Goal: Transaction & Acquisition: Download file/media

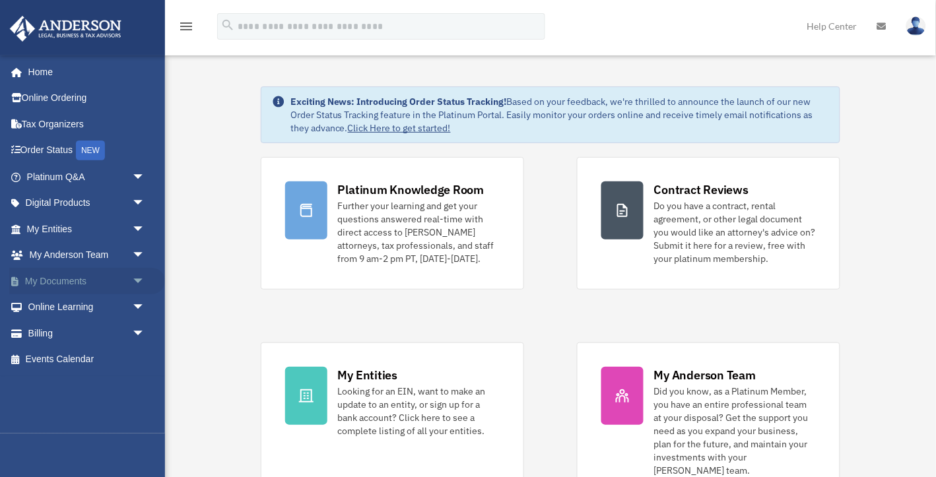
click at [59, 275] on link "My Documents arrow_drop_down" at bounding box center [87, 281] width 156 height 26
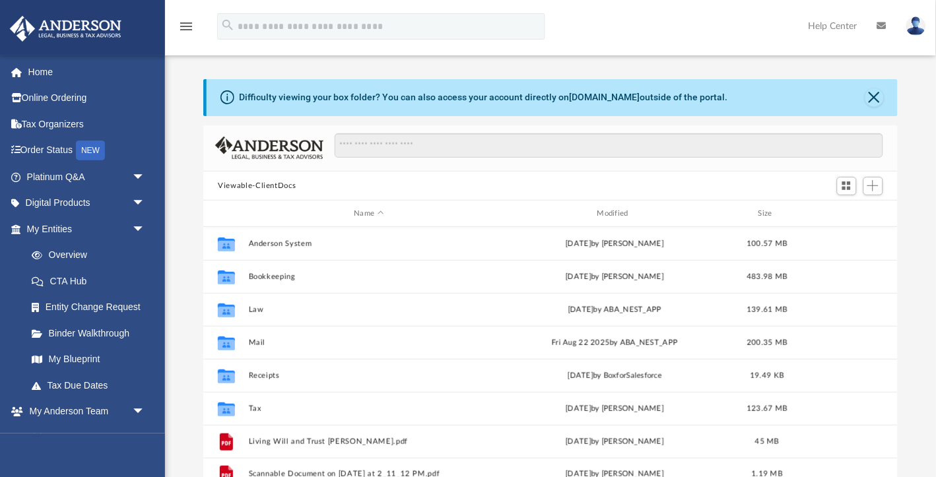
scroll to position [300, 694]
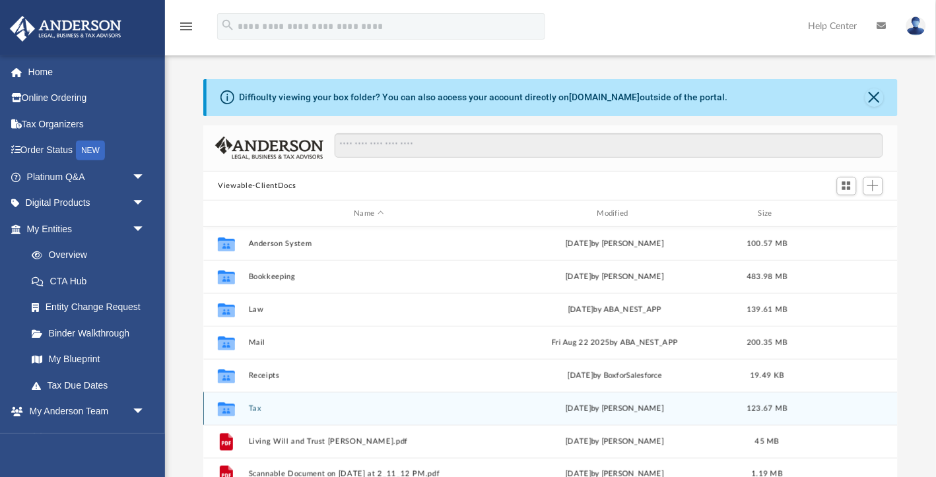
click at [254, 408] on button "Tax" at bounding box center [369, 409] width 240 height 9
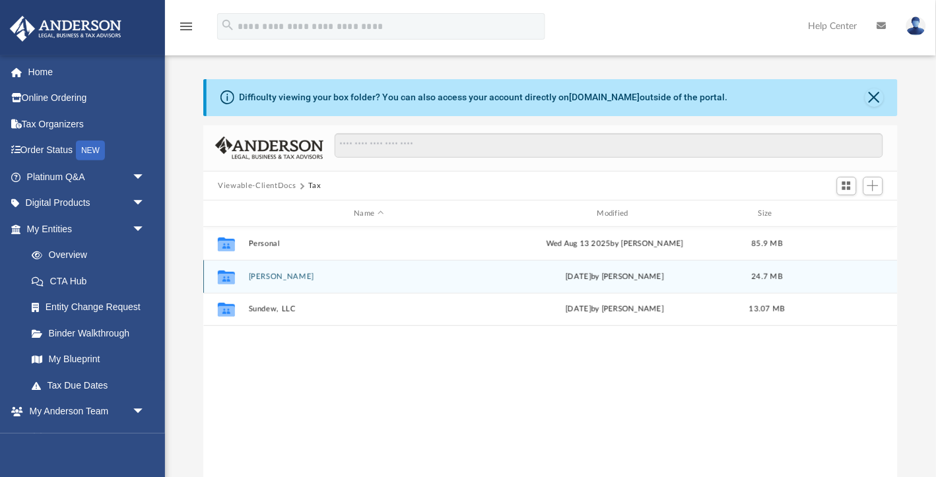
click at [303, 274] on button "[PERSON_NAME]" at bounding box center [369, 277] width 240 height 9
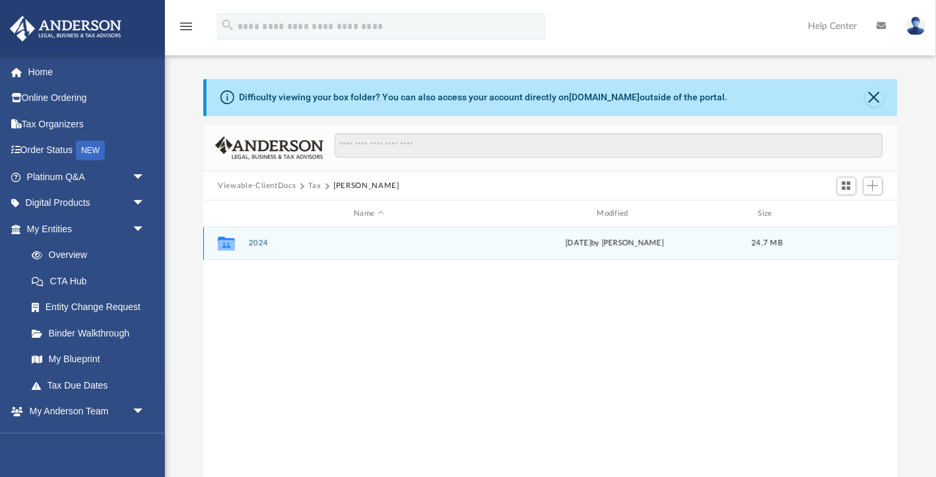
click at [263, 243] on button "2024" at bounding box center [369, 244] width 240 height 9
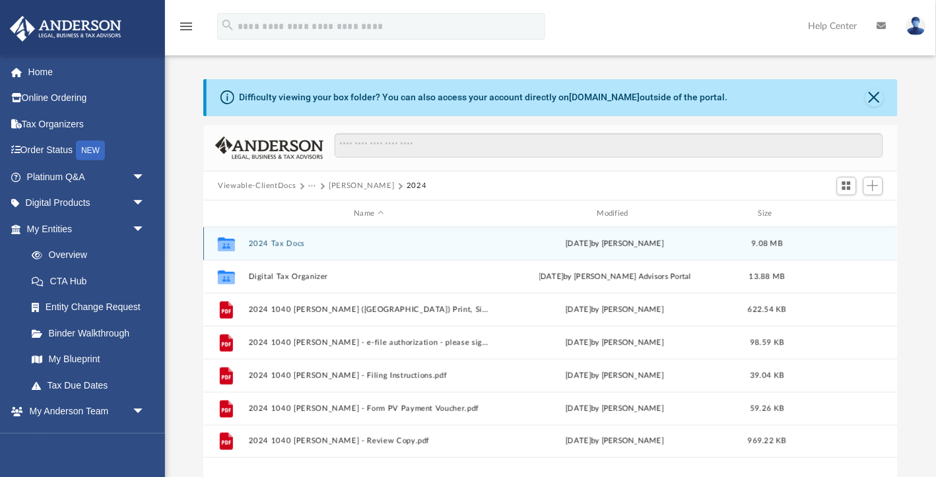
scroll to position [0, 0]
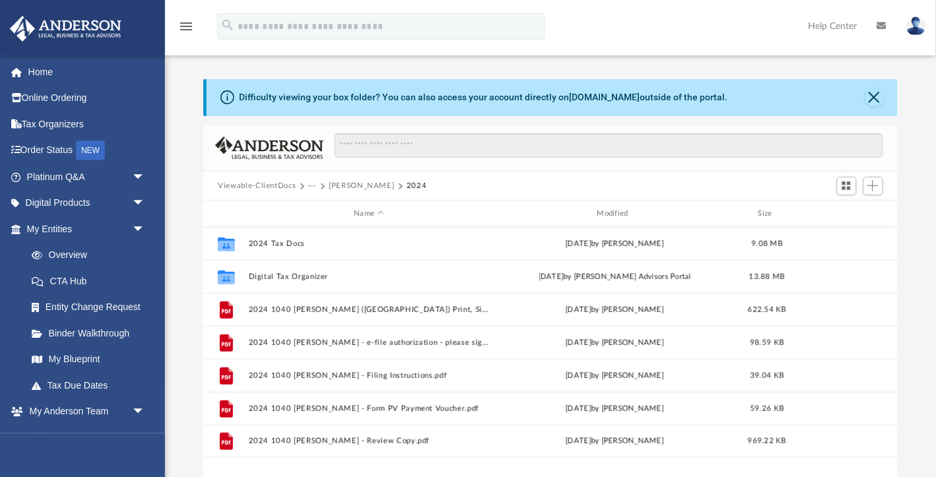
click at [394, 183] on button "[PERSON_NAME]" at bounding box center [361, 186] width 65 height 12
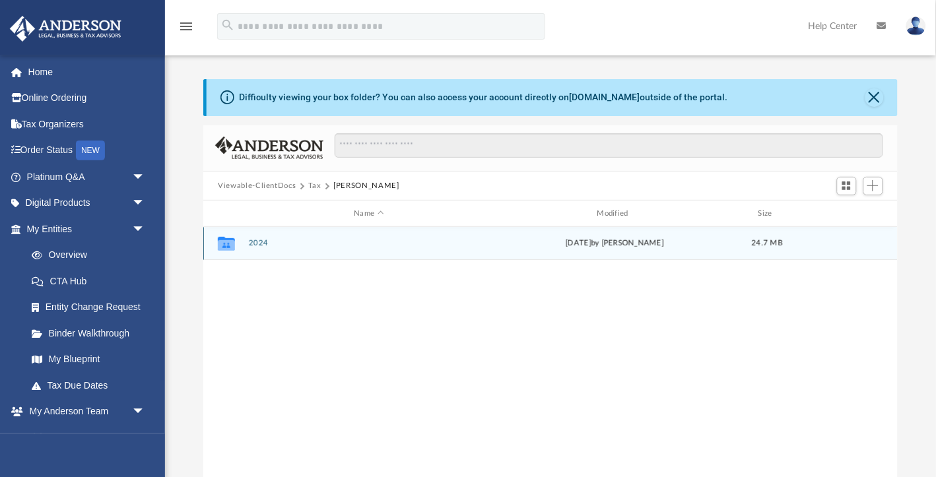
click at [254, 240] on button "2024" at bounding box center [369, 244] width 240 height 9
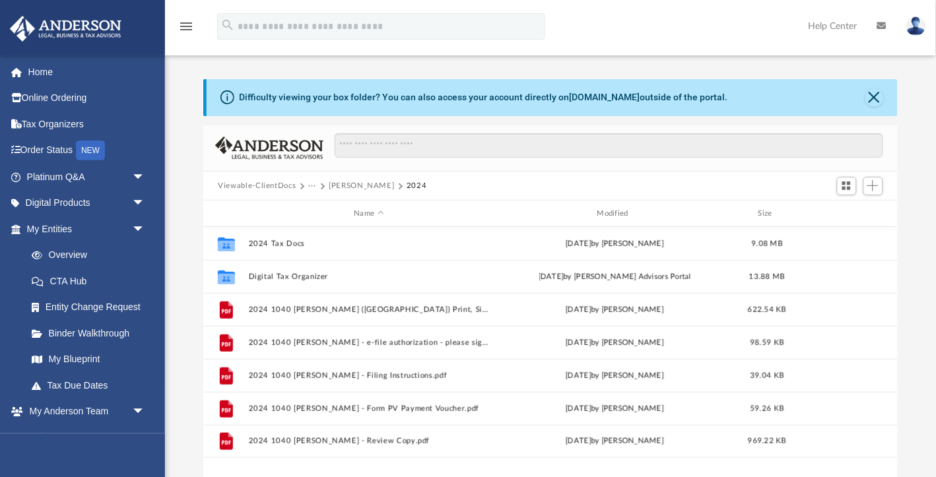
click at [345, 187] on button "[PERSON_NAME]" at bounding box center [361, 186] width 65 height 12
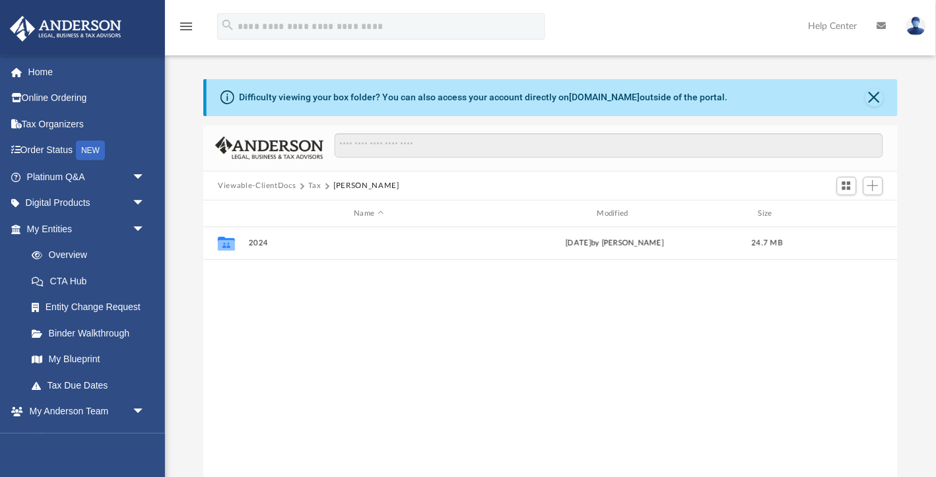
click at [315, 184] on button "Tax" at bounding box center [314, 186] width 13 height 12
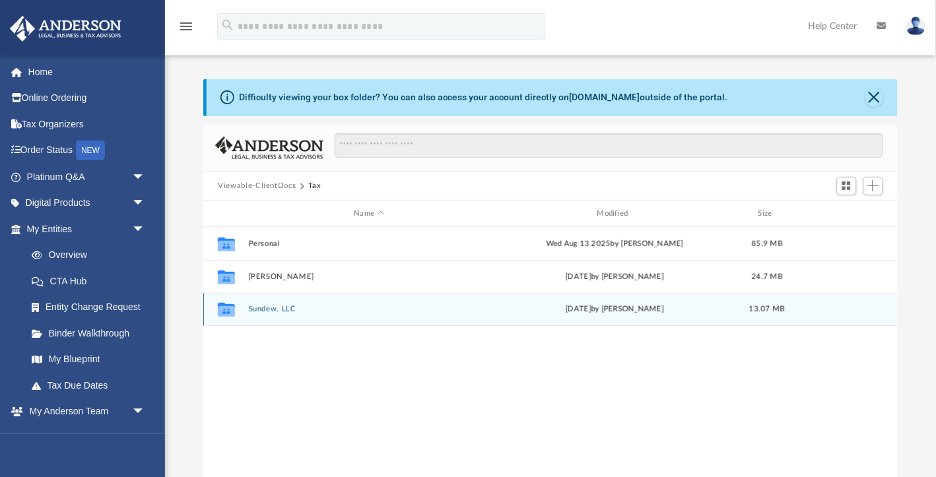
click at [277, 309] on button "Sundew, LLC" at bounding box center [369, 310] width 240 height 9
click at [260, 307] on button "2024" at bounding box center [369, 310] width 240 height 9
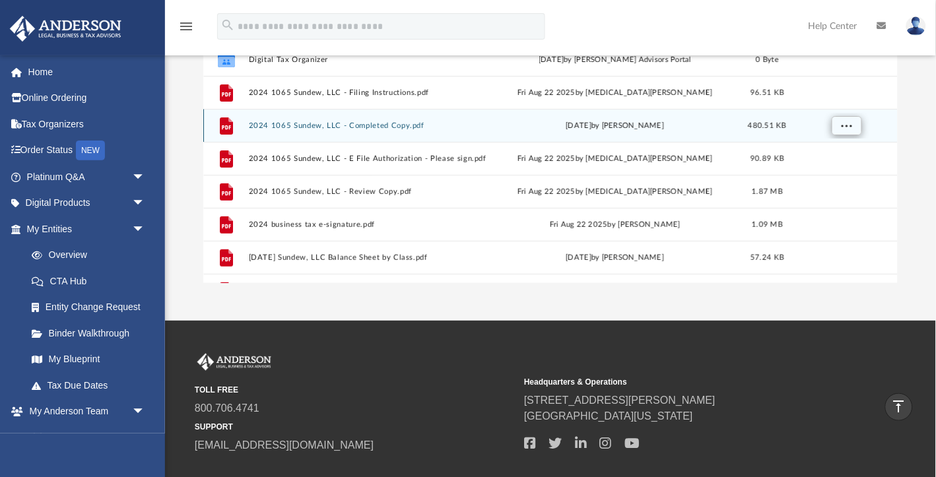
click at [842, 124] on span "More options" at bounding box center [847, 125] width 11 height 7
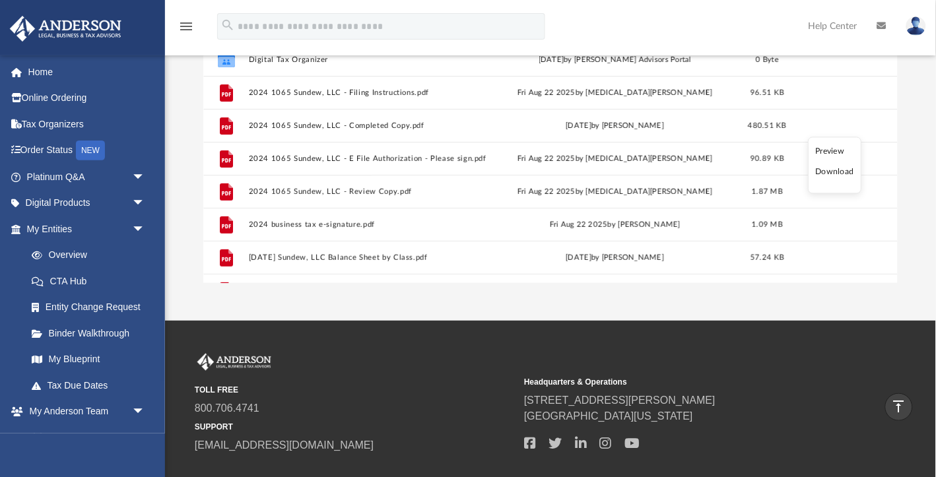
click at [830, 172] on li "Download" at bounding box center [835, 173] width 38 height 14
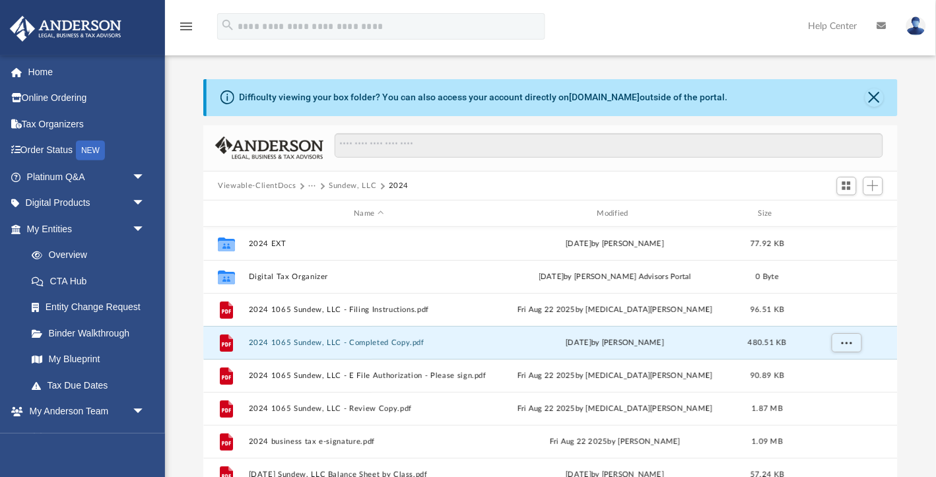
click at [259, 184] on button "Viewable-ClientDocs" at bounding box center [257, 186] width 78 height 12
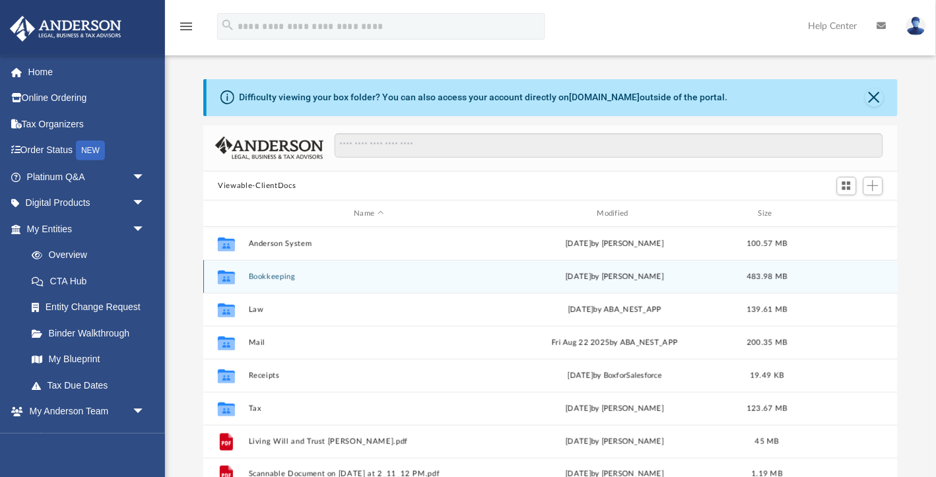
click at [282, 276] on button "Bookkeeping" at bounding box center [369, 277] width 240 height 9
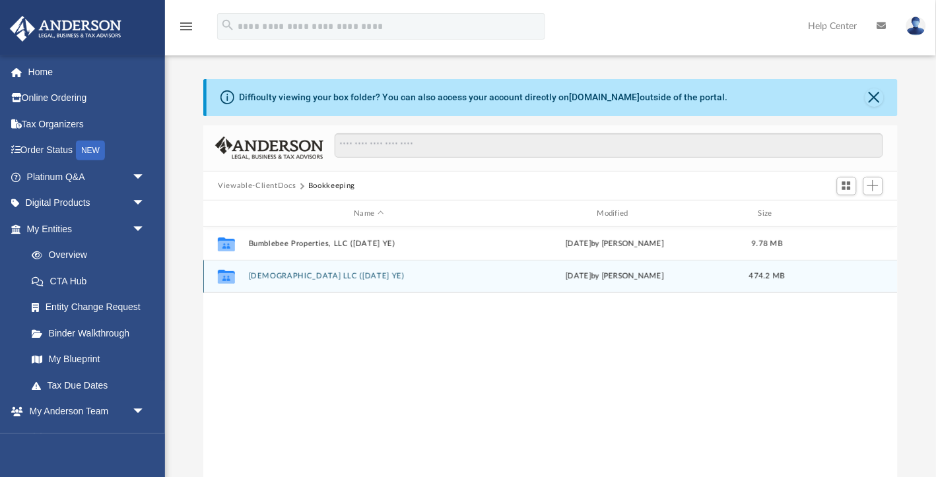
click at [300, 276] on button "[DEMOGRAPHIC_DATA] LLC ([DATE] YE)" at bounding box center [369, 277] width 240 height 9
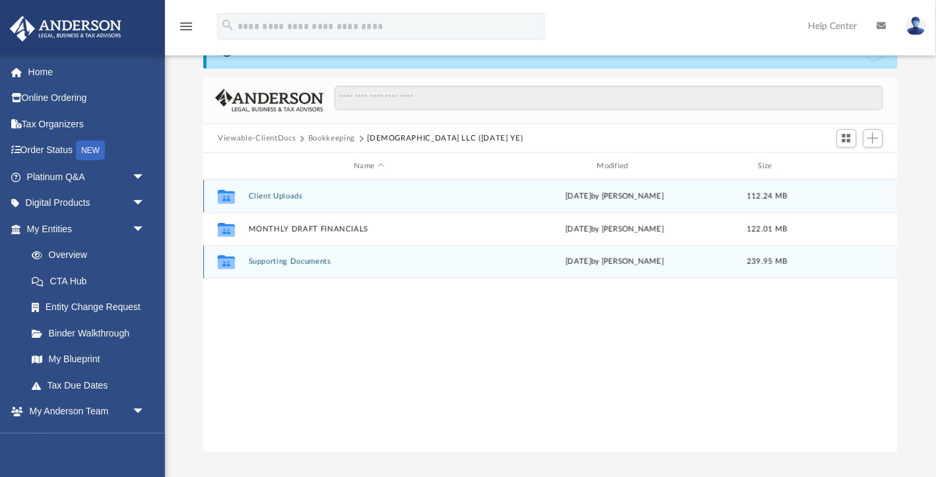
scroll to position [58, 0]
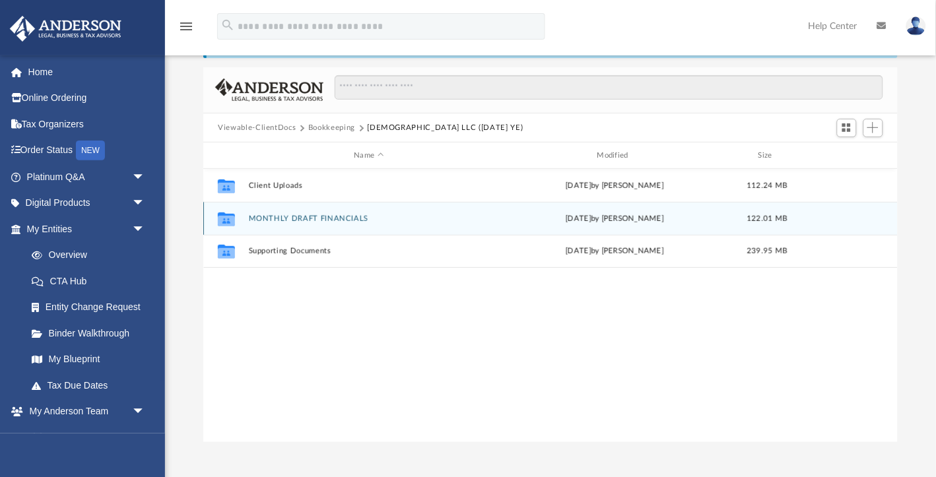
click at [303, 215] on button "MONTHLY DRAFT FINANCIALS" at bounding box center [369, 219] width 240 height 9
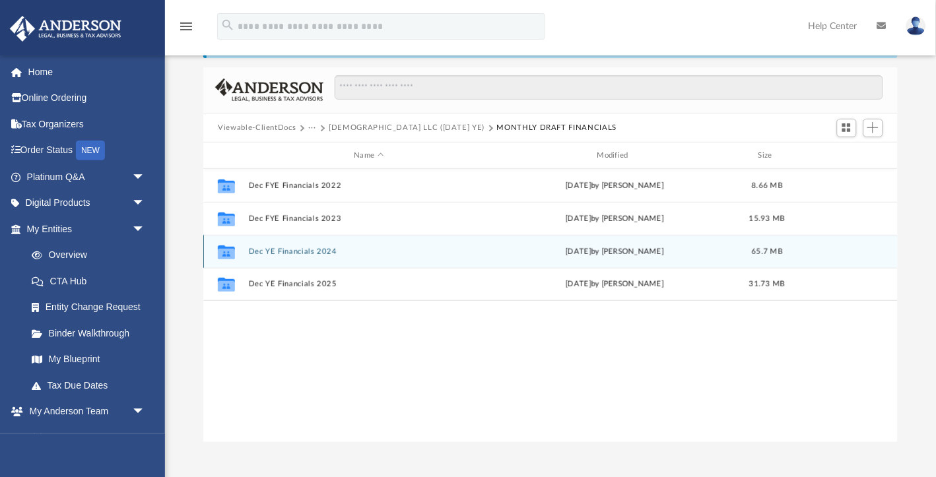
click at [301, 250] on button "Dec YE Financials 2024" at bounding box center [369, 252] width 240 height 9
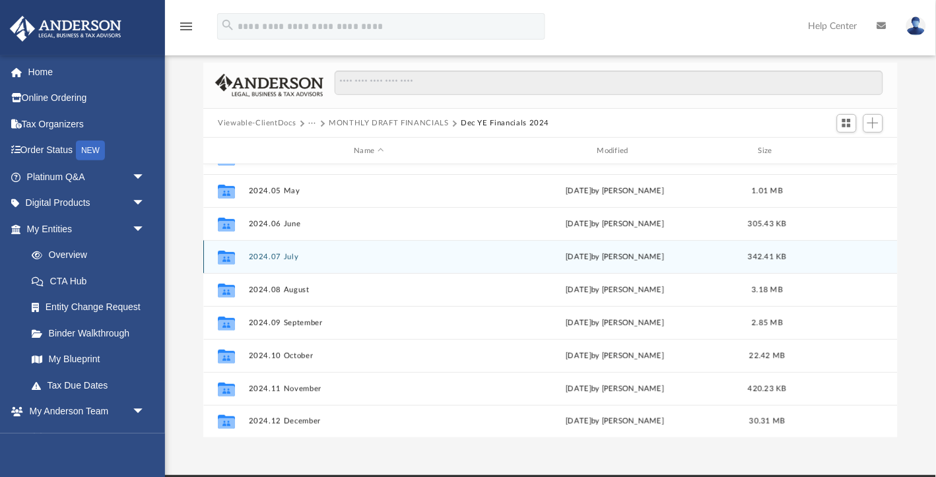
scroll to position [68, 0]
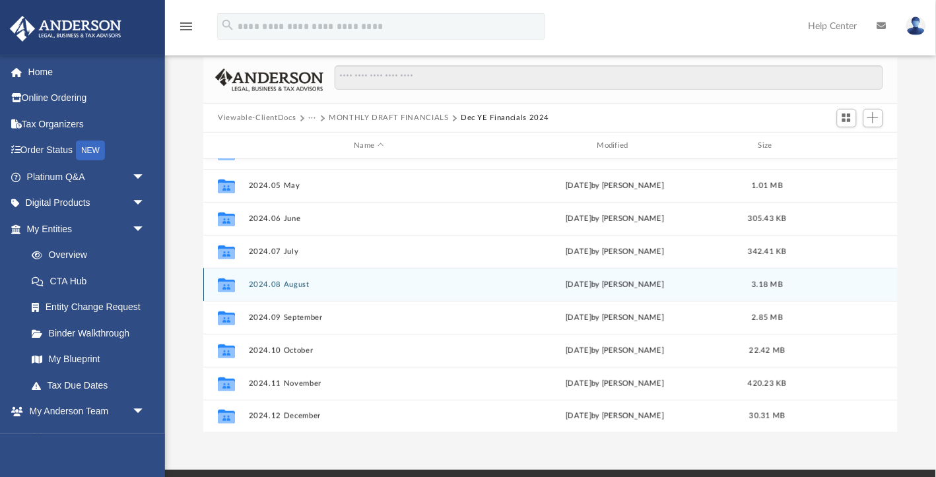
click at [292, 282] on button "2024.08 August" at bounding box center [369, 285] width 240 height 9
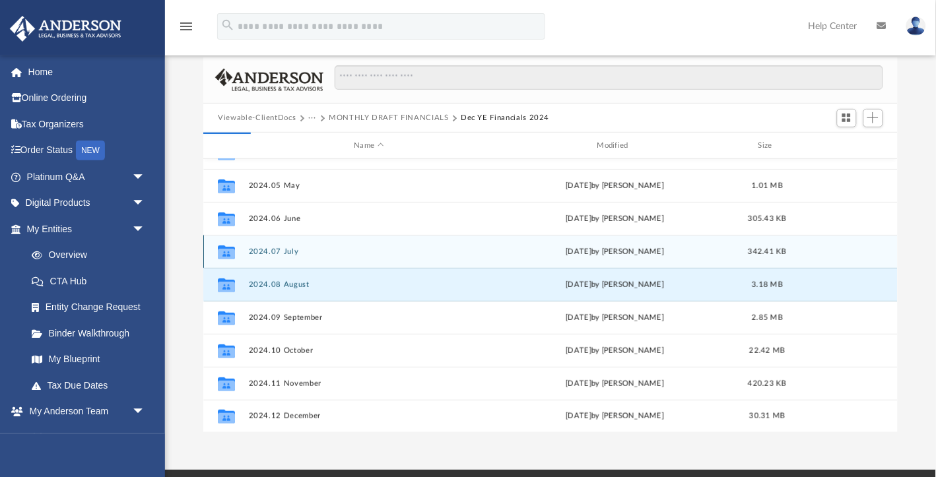
scroll to position [0, 0]
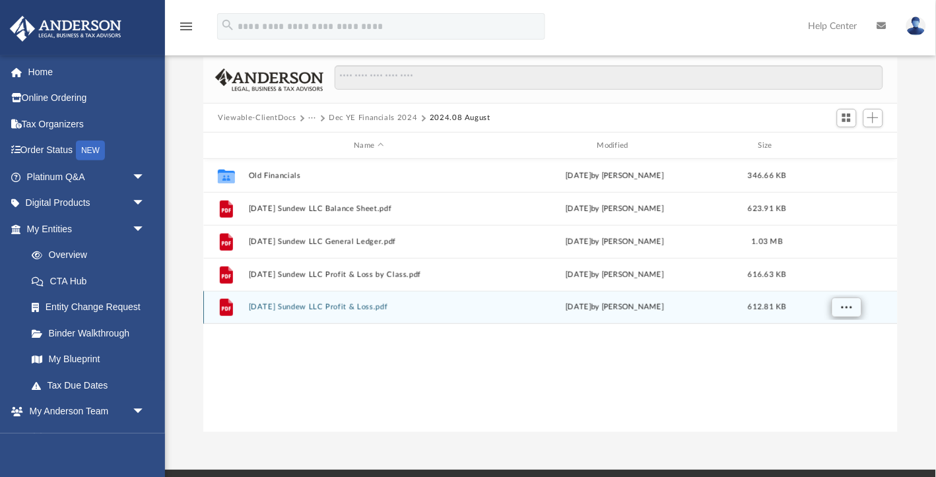
click at [844, 307] on span "More options" at bounding box center [847, 307] width 11 height 7
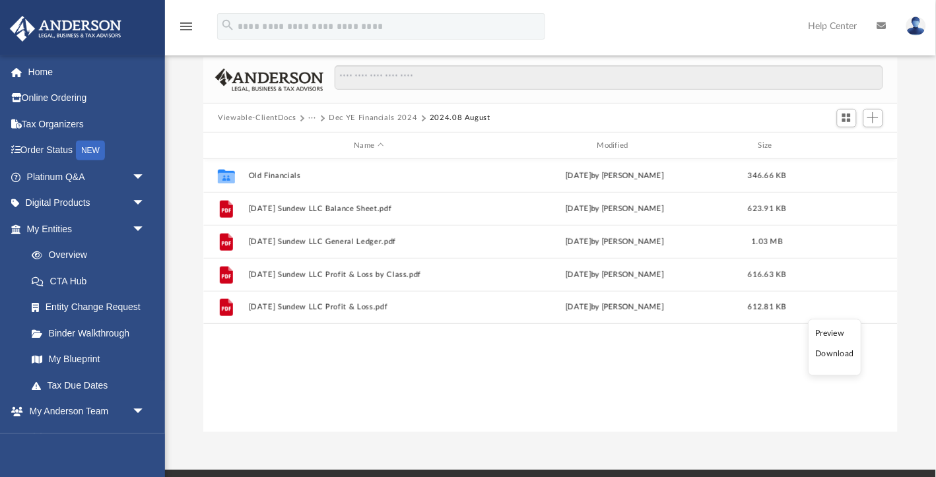
click at [839, 355] on li "Download" at bounding box center [835, 355] width 38 height 14
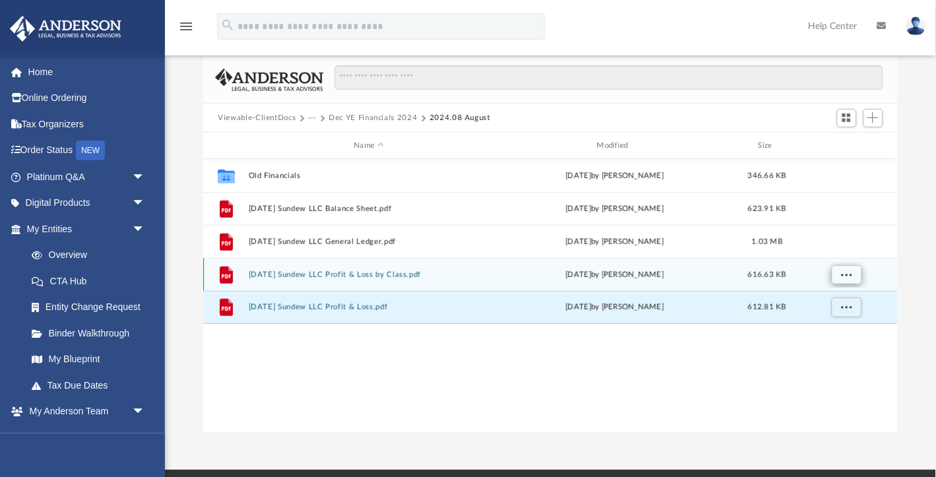
click at [838, 269] on button "More options" at bounding box center [847, 275] width 30 height 20
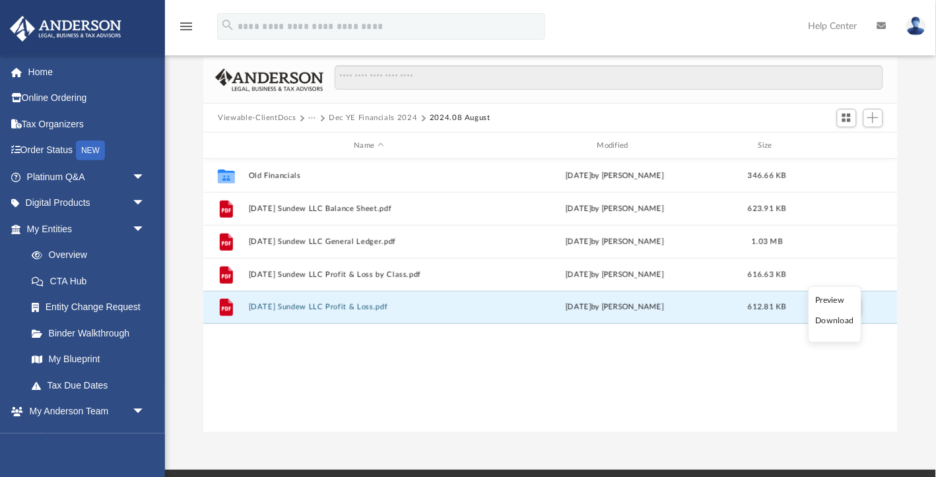
click at [831, 322] on li "Download" at bounding box center [835, 322] width 38 height 14
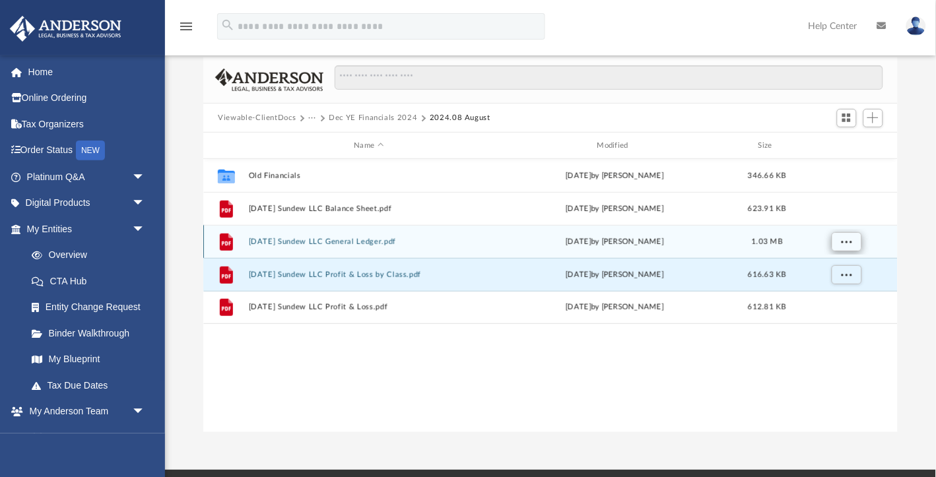
click at [843, 241] on span "More options" at bounding box center [847, 241] width 11 height 7
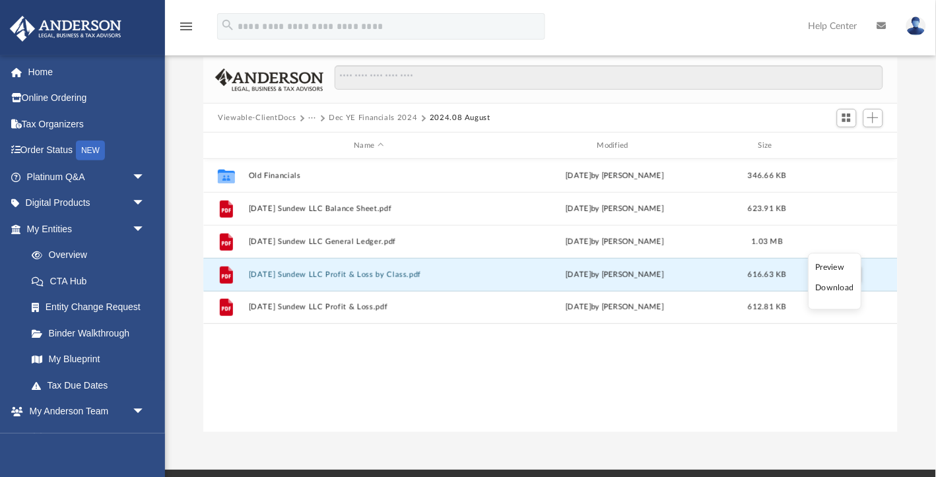
click at [838, 292] on li "Download" at bounding box center [835, 289] width 38 height 14
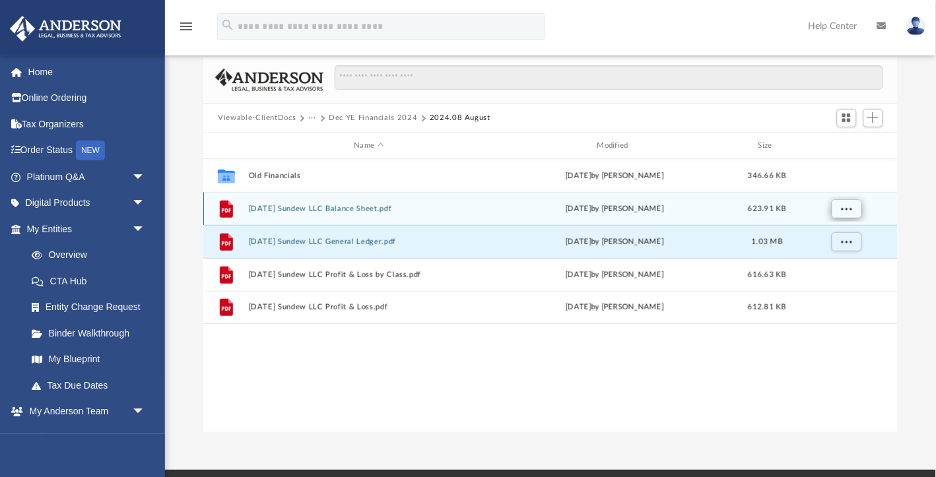
click at [842, 209] on span "More options" at bounding box center [847, 208] width 11 height 7
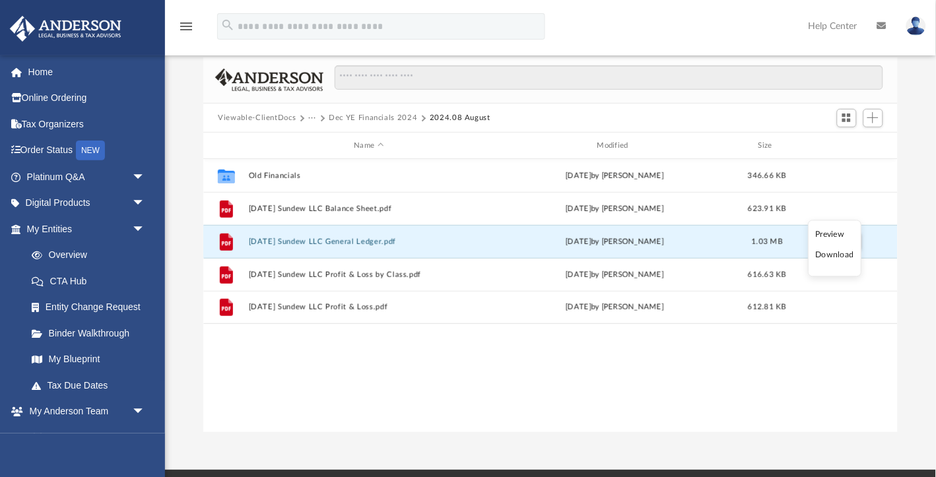
click at [844, 254] on li "Download" at bounding box center [835, 256] width 38 height 14
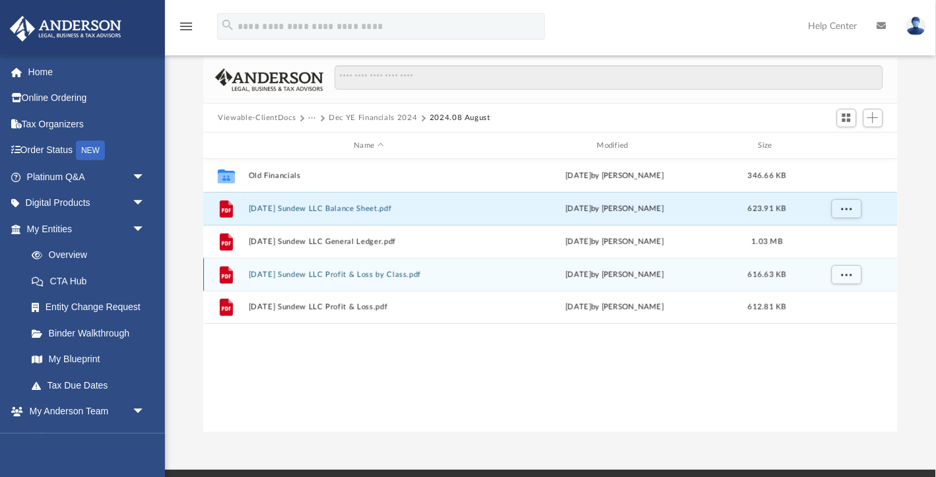
click at [358, 272] on button "[DATE] Sundew LLC Profit & Loss by Class.pdf" at bounding box center [369, 275] width 240 height 9
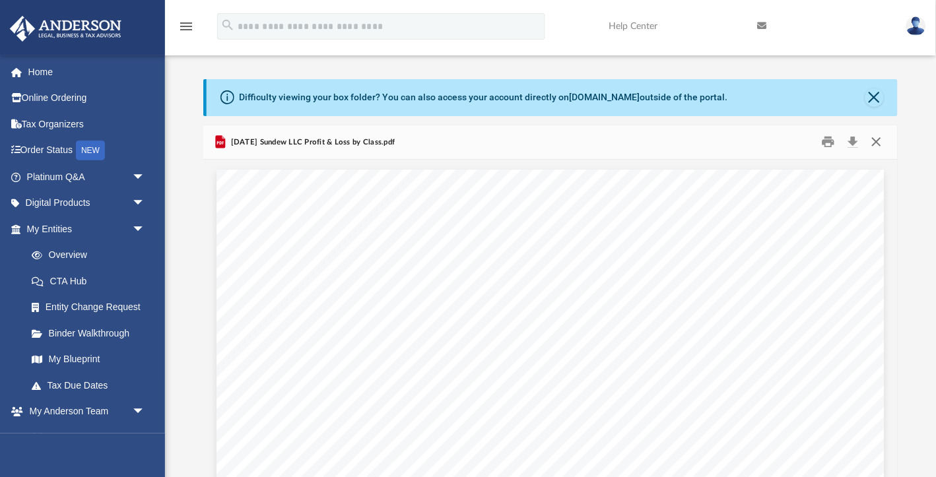
click at [879, 140] on button "Close" at bounding box center [877, 142] width 24 height 20
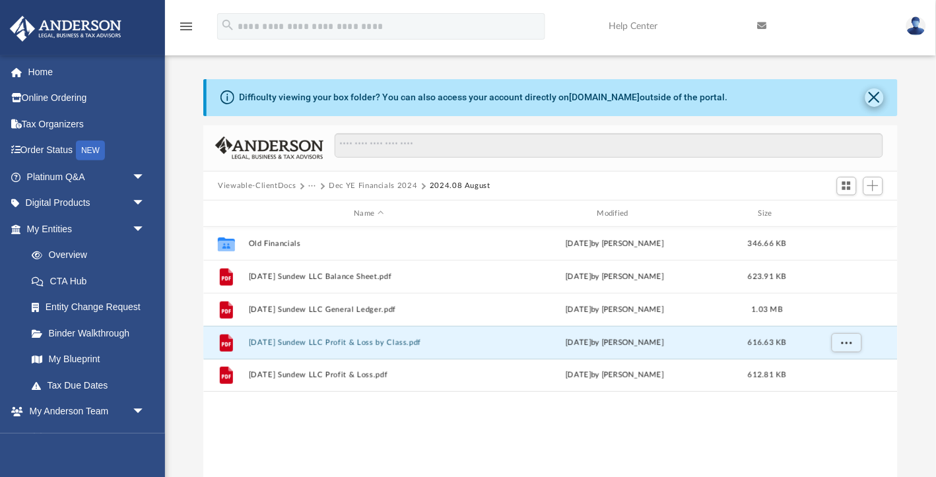
click at [873, 92] on button "Close" at bounding box center [875, 97] width 18 height 18
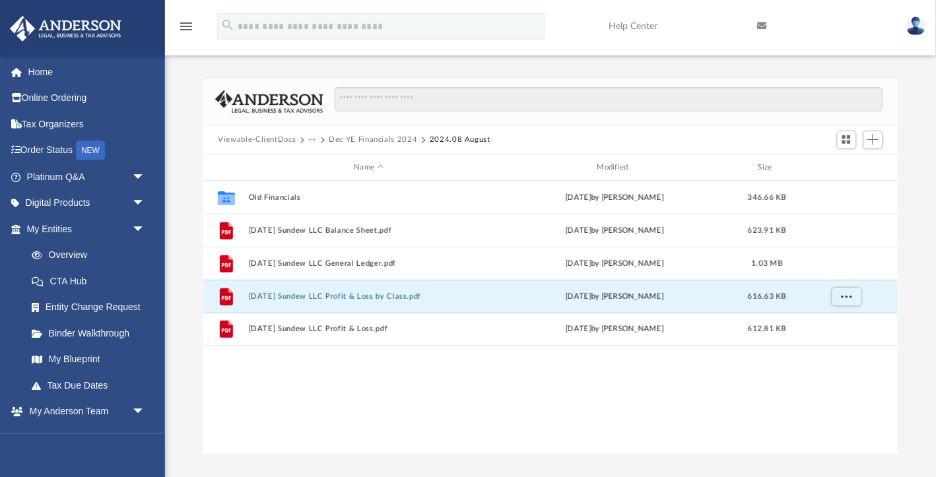
click at [351, 138] on button "Dec YE Financials 2024" at bounding box center [373, 140] width 88 height 12
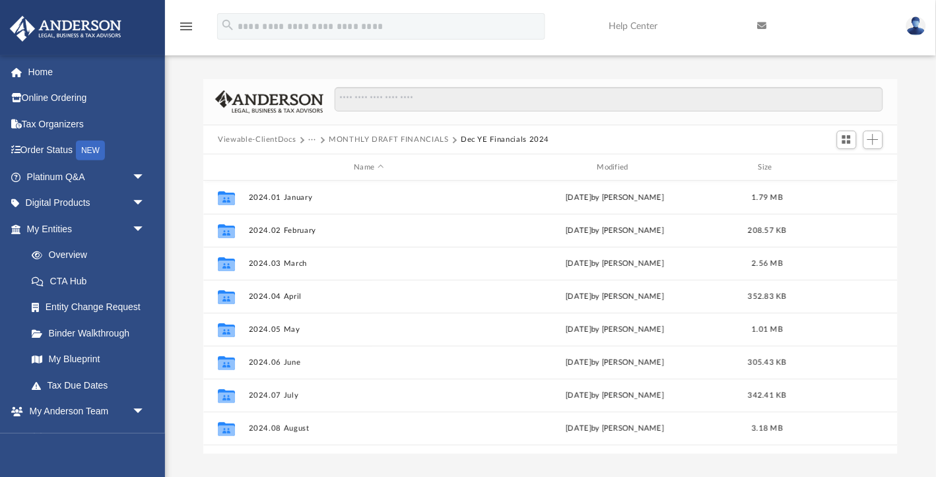
click at [359, 138] on button "MONTHLY DRAFT FINANCIALS" at bounding box center [389, 140] width 120 height 12
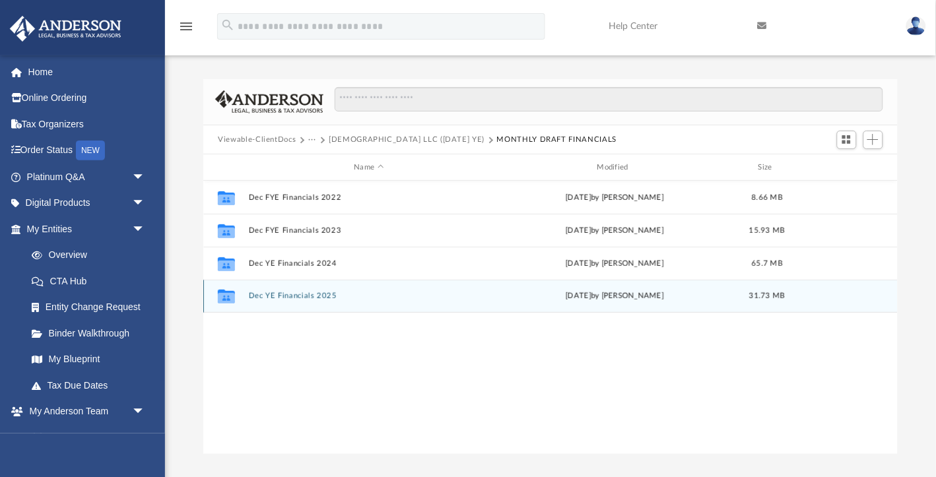
click at [303, 292] on button "Dec YE Financials 2025" at bounding box center [369, 296] width 240 height 9
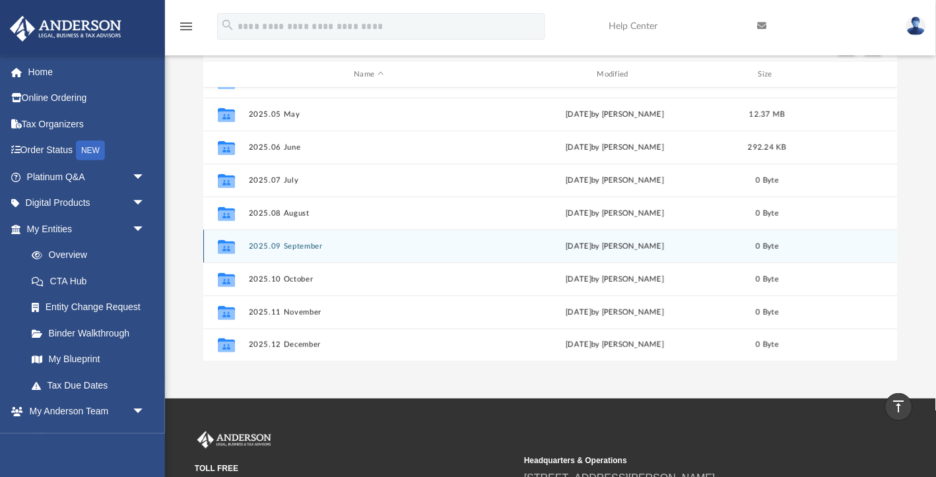
scroll to position [82, 0]
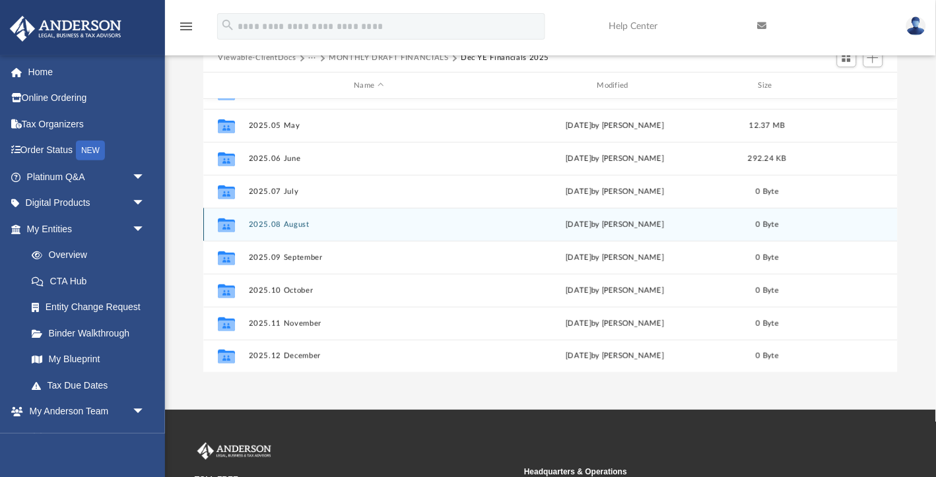
click at [294, 222] on button "2025.08 August" at bounding box center [369, 225] width 240 height 9
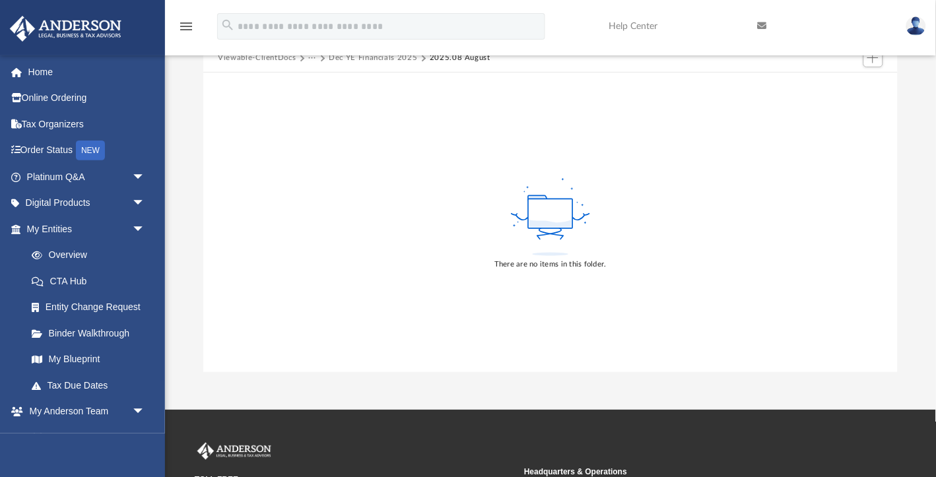
click at [391, 64] on button "Dec YE Financials 2025" at bounding box center [373, 58] width 88 height 12
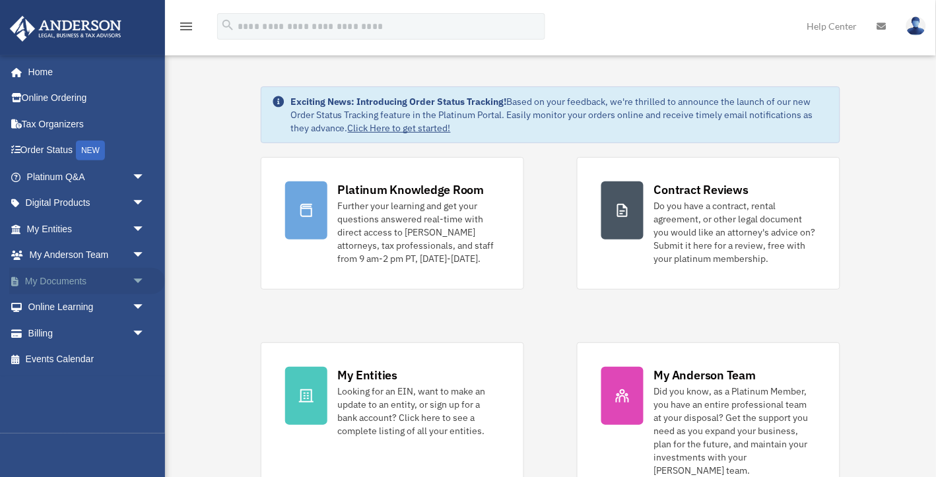
click at [67, 274] on link "My Documents arrow_drop_down" at bounding box center [87, 281] width 156 height 26
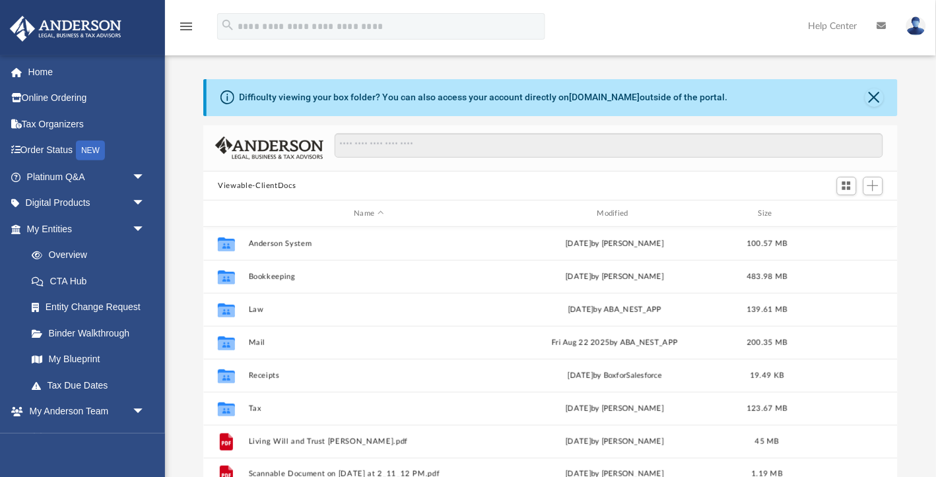
scroll to position [300, 694]
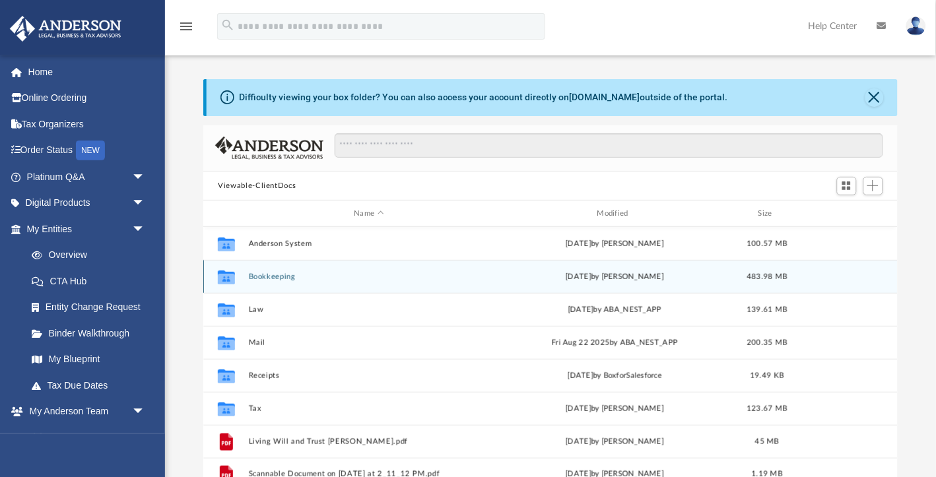
click at [256, 275] on button "Bookkeeping" at bounding box center [369, 277] width 240 height 9
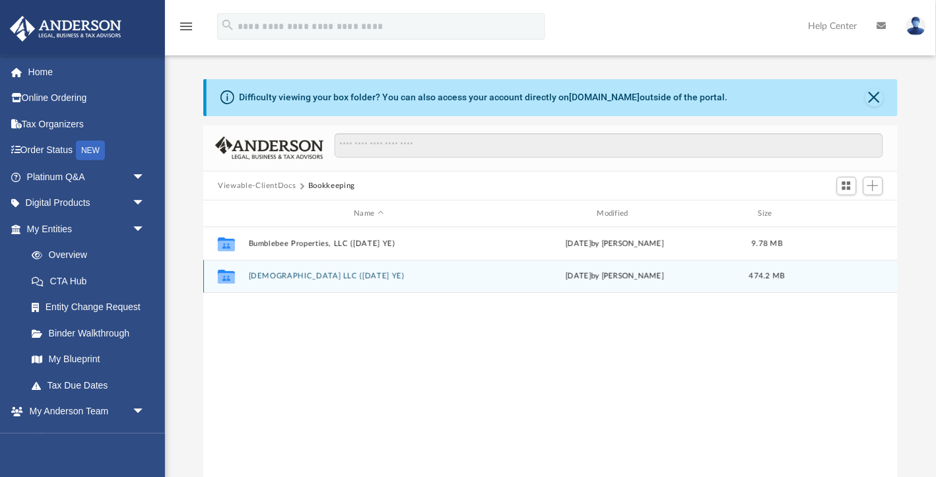
click at [326, 273] on button "[DEMOGRAPHIC_DATA] LLC ([DATE] YE)" at bounding box center [369, 277] width 240 height 9
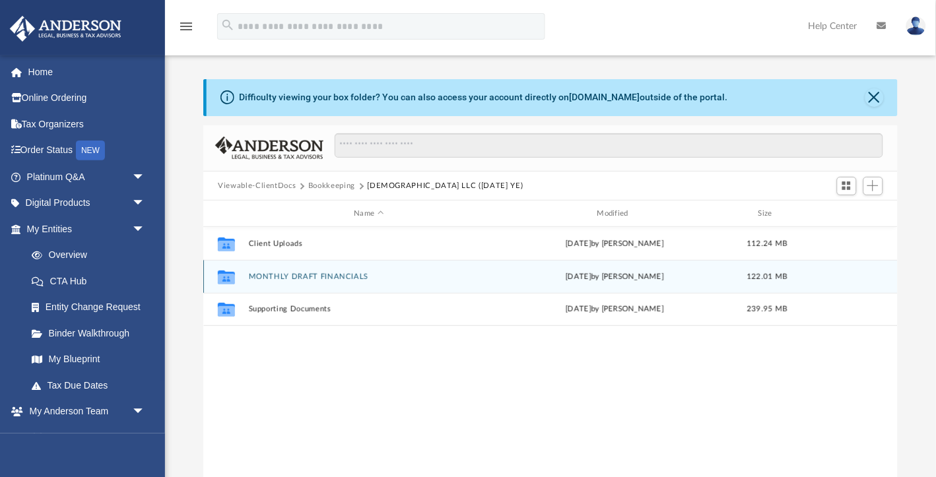
click at [308, 269] on div "Collaborated Folder MONTHLY DRAFT FINANCIALS [DATE] by [PERSON_NAME] 122.01 MB" at bounding box center [550, 276] width 695 height 33
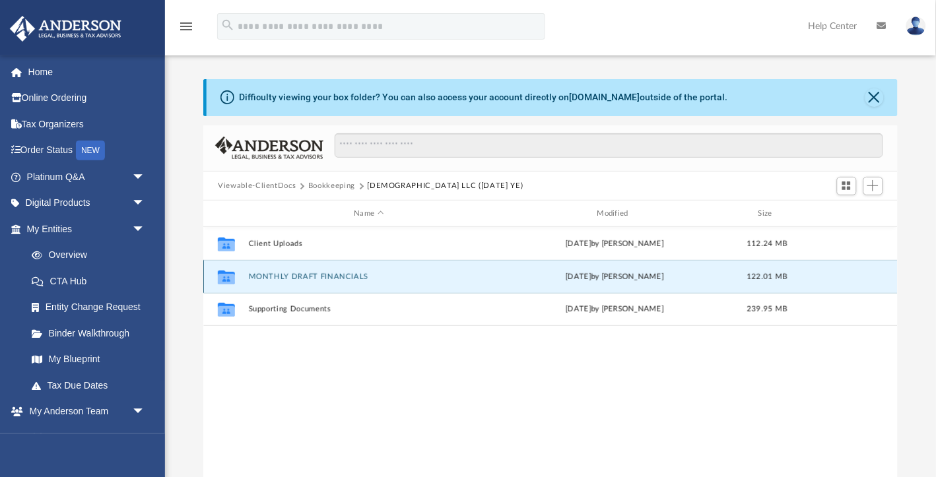
click at [308, 275] on button "MONTHLY DRAFT FINANCIALS" at bounding box center [369, 277] width 240 height 9
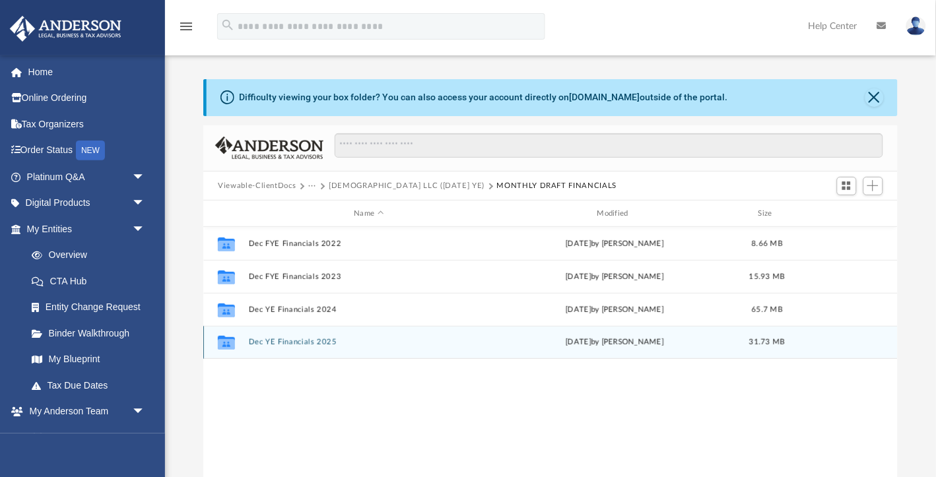
click at [314, 339] on button "Dec YE Financials 2025" at bounding box center [369, 343] width 240 height 9
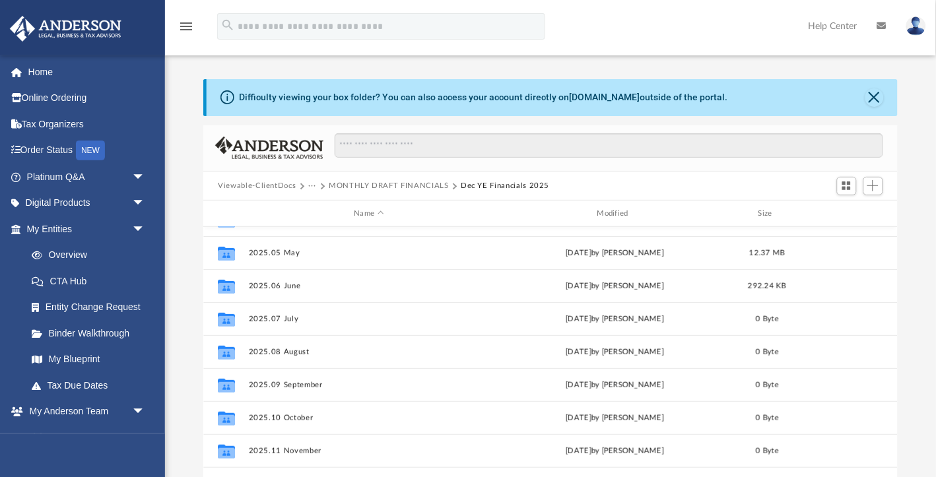
scroll to position [122, 0]
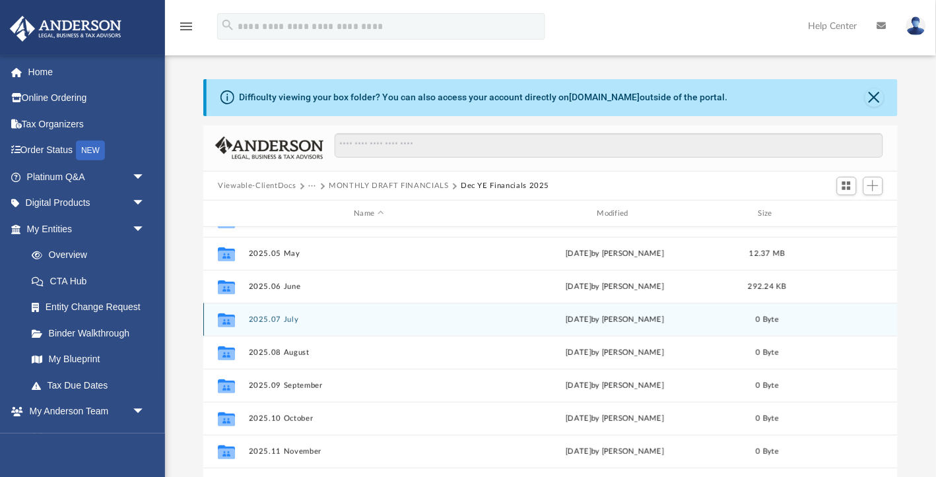
click at [292, 318] on button "2025.07 July" at bounding box center [369, 320] width 240 height 9
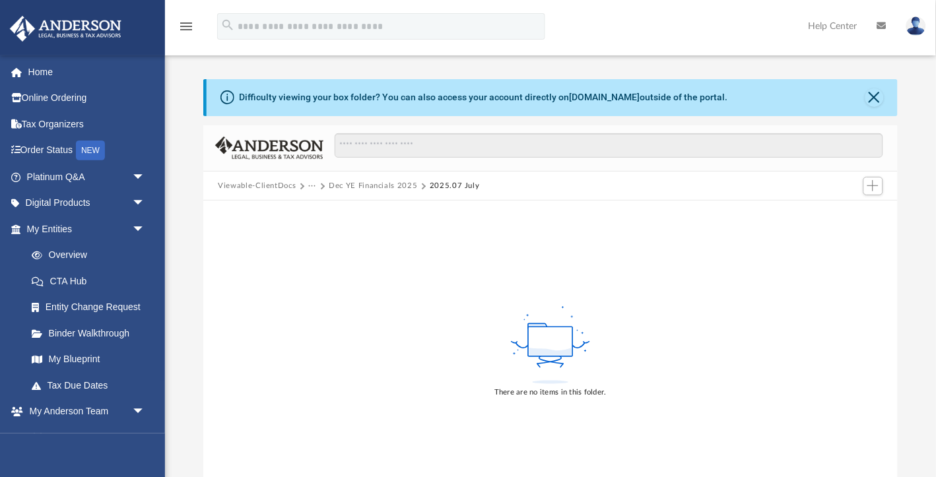
click at [369, 184] on button "Dec YE Financials 2025" at bounding box center [373, 186] width 88 height 12
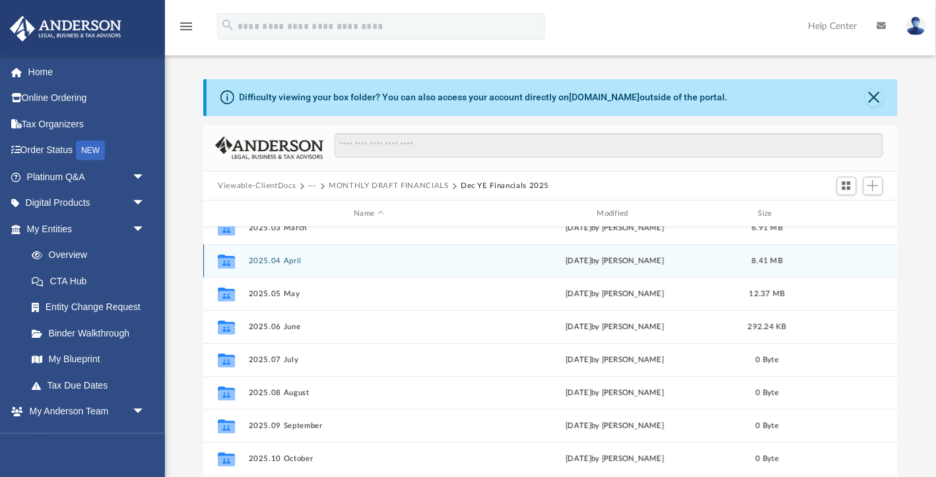
scroll to position [88, 0]
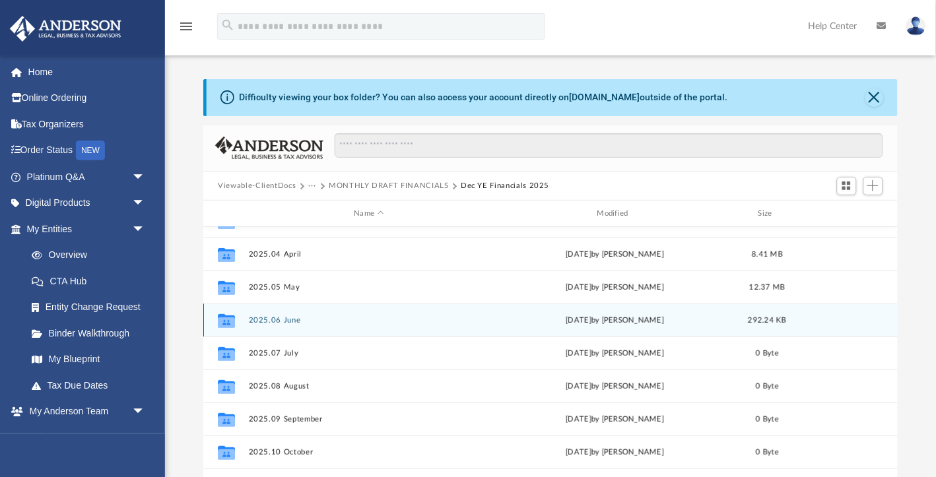
click at [283, 320] on button "2025.06 June" at bounding box center [369, 320] width 240 height 9
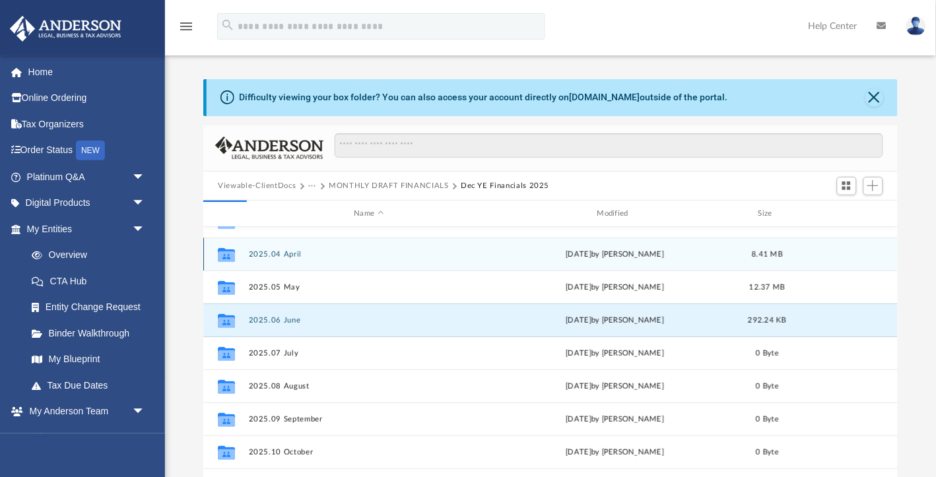
scroll to position [0, 0]
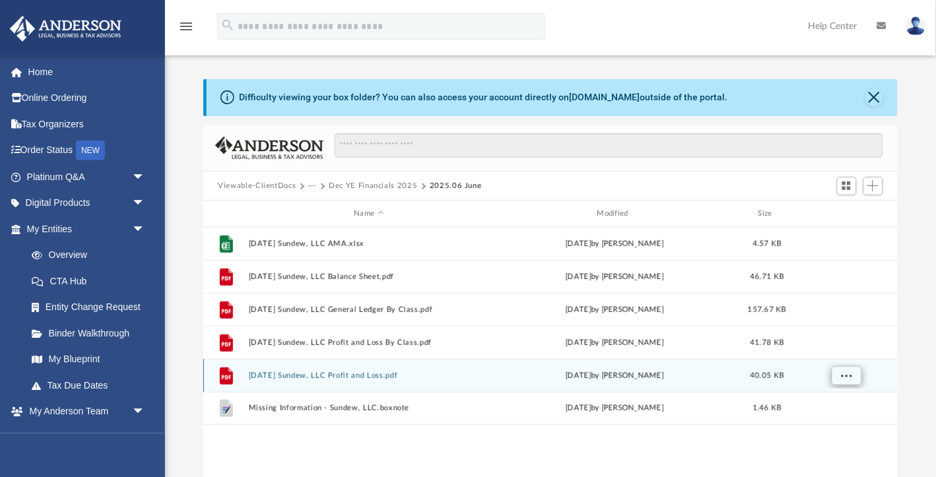
click at [848, 377] on span "More options" at bounding box center [847, 375] width 11 height 7
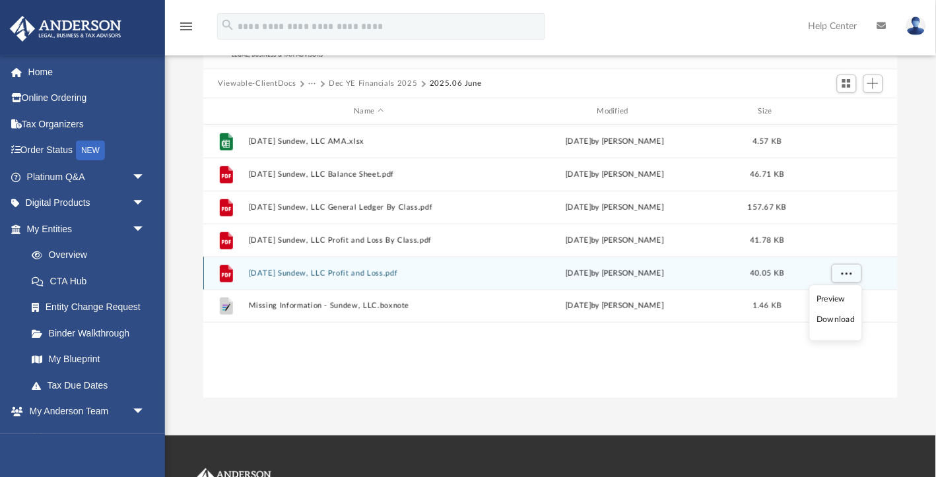
scroll to position [151, 0]
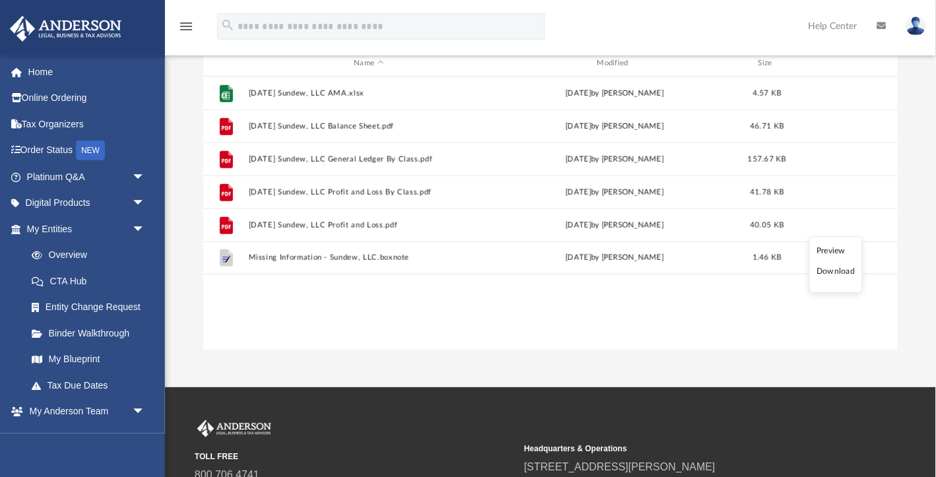
click at [825, 275] on li "Download" at bounding box center [836, 272] width 38 height 14
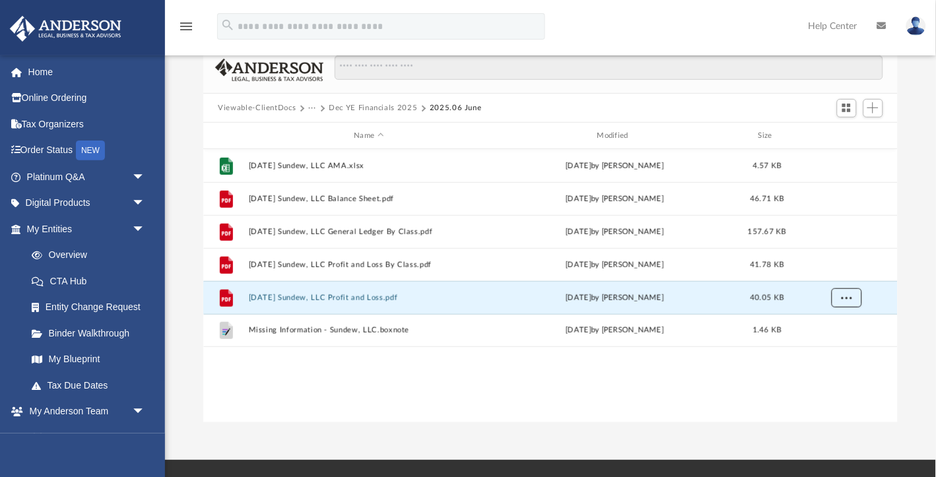
scroll to position [73, 0]
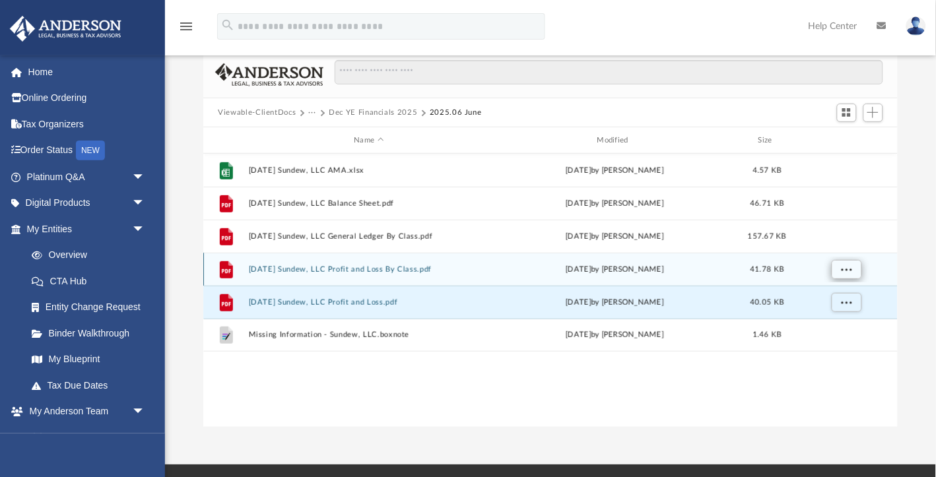
click at [844, 269] on span "More options" at bounding box center [847, 269] width 11 height 7
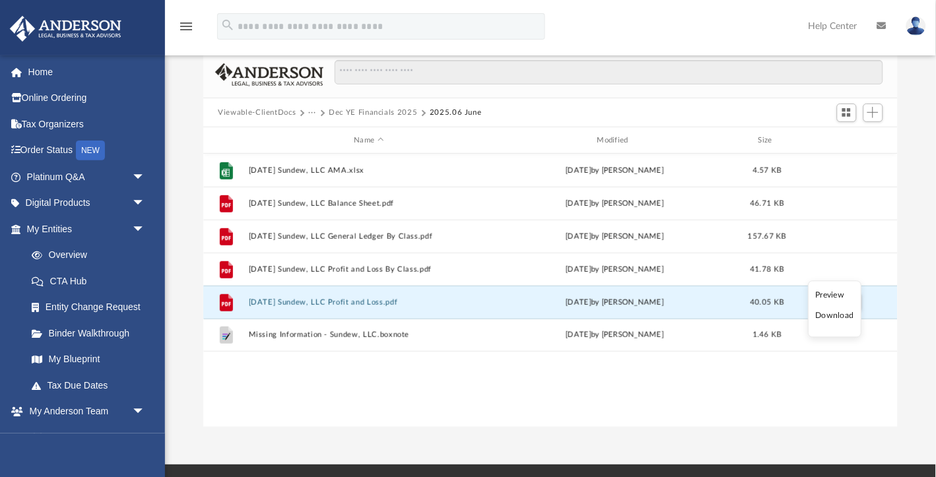
click at [837, 318] on li "Download" at bounding box center [835, 317] width 38 height 14
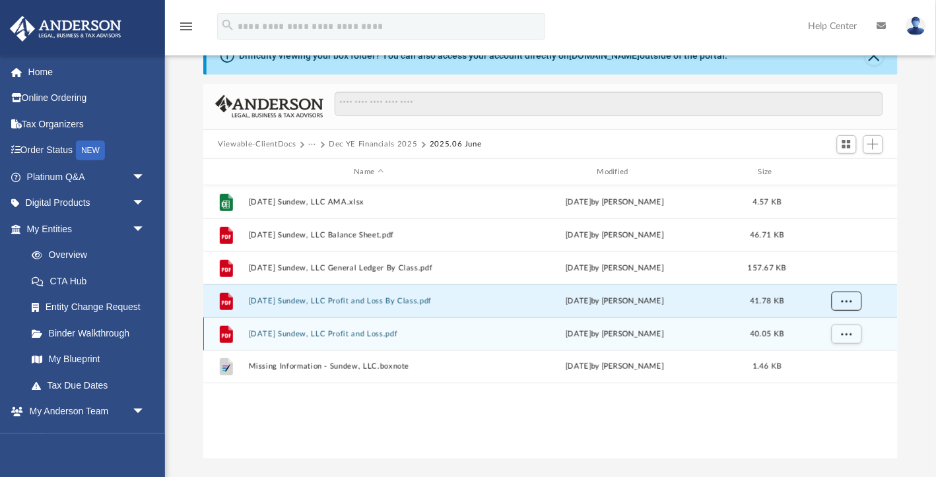
scroll to position [31, 0]
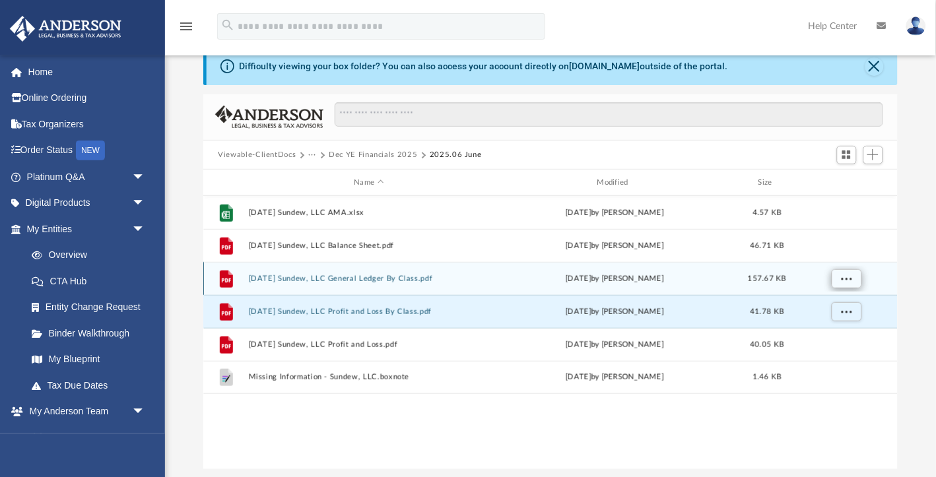
click at [842, 279] on span "More options" at bounding box center [847, 278] width 11 height 7
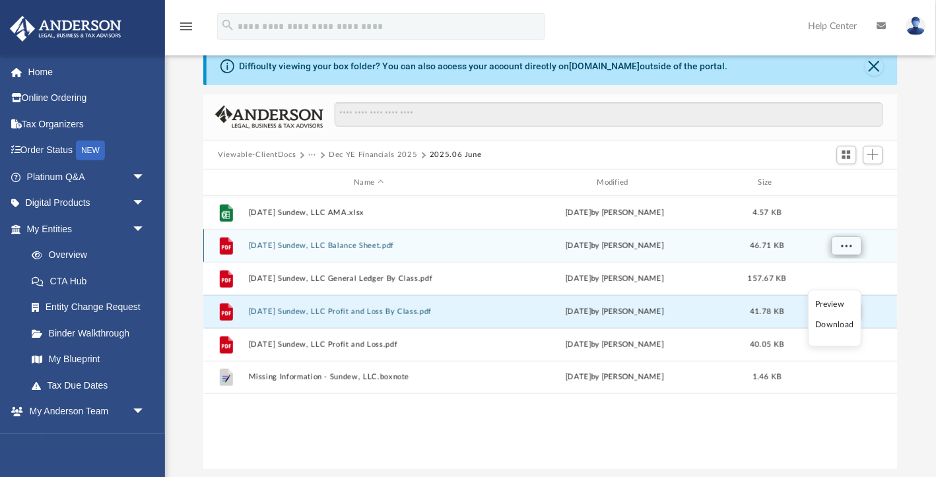
click at [844, 242] on span "More options" at bounding box center [847, 245] width 11 height 7
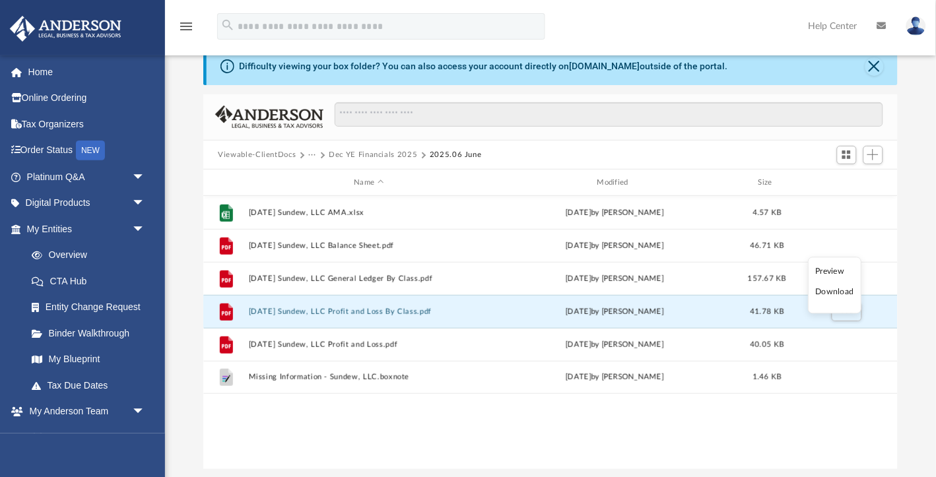
click at [837, 292] on li "Download" at bounding box center [835, 293] width 38 height 14
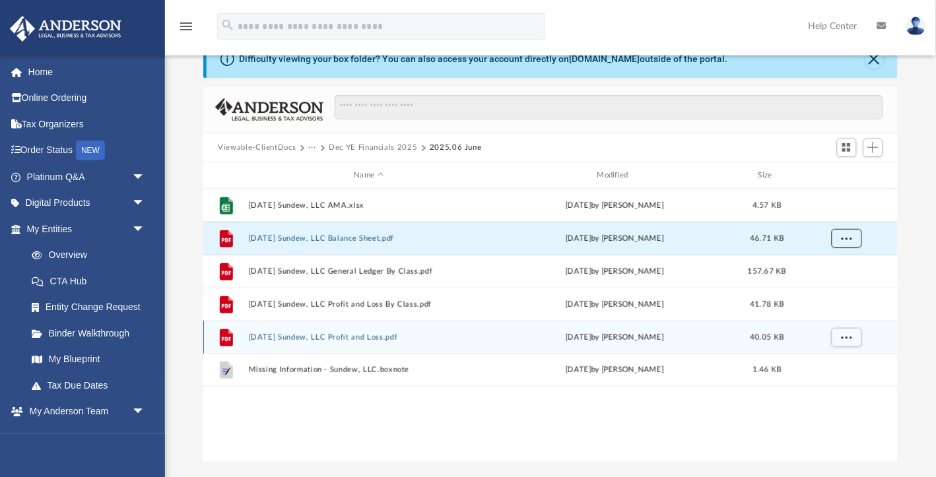
scroll to position [42, 0]
